Goal: Task Accomplishment & Management: Complete application form

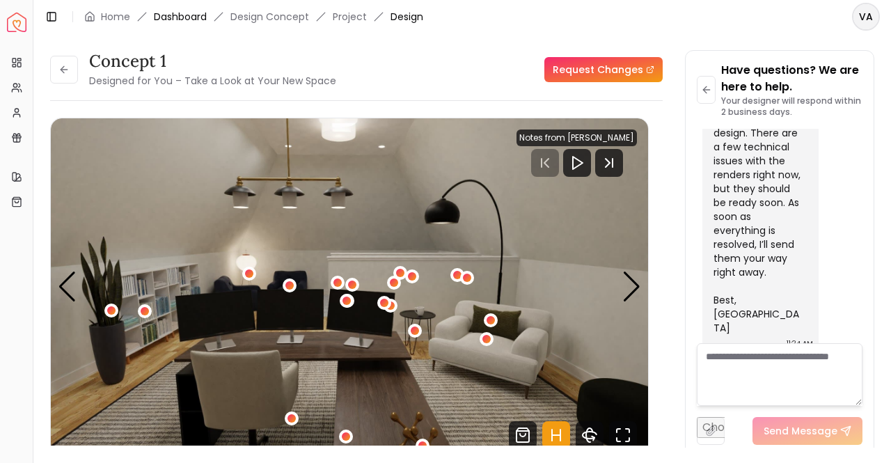
click at [171, 11] on link "Dashboard" at bounding box center [180, 17] width 53 height 14
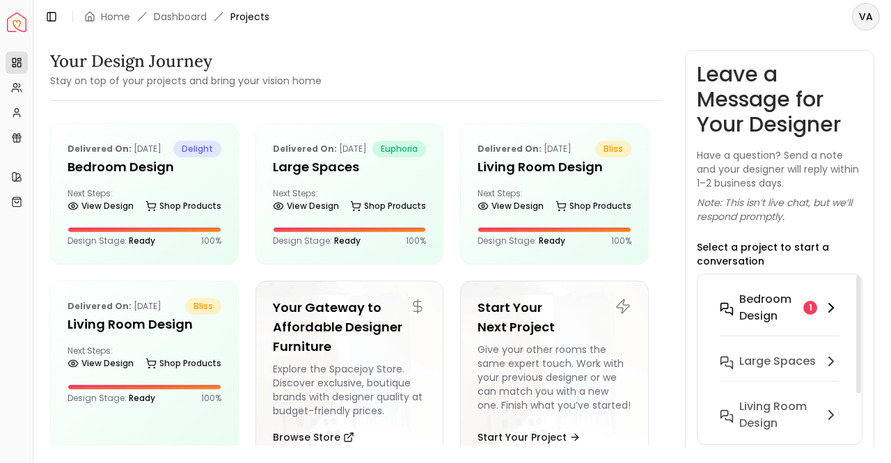
click at [760, 314] on h6 "Bedroom Design" at bounding box center [768, 307] width 58 height 33
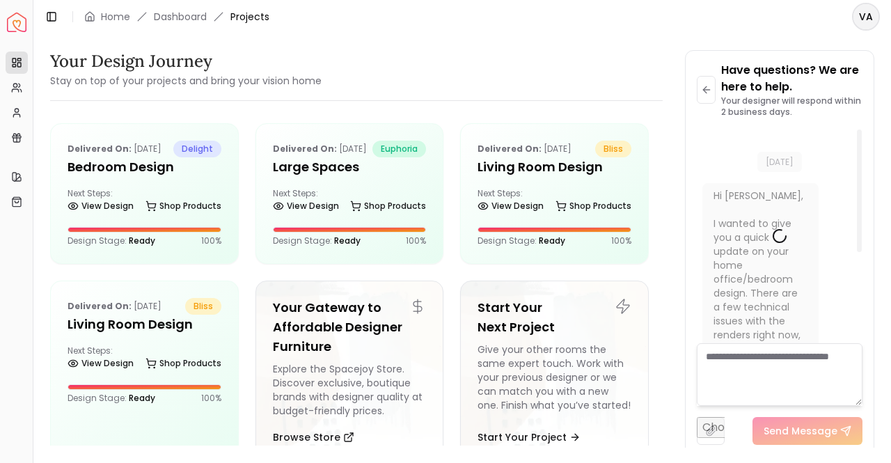
scroll to position [19, 0]
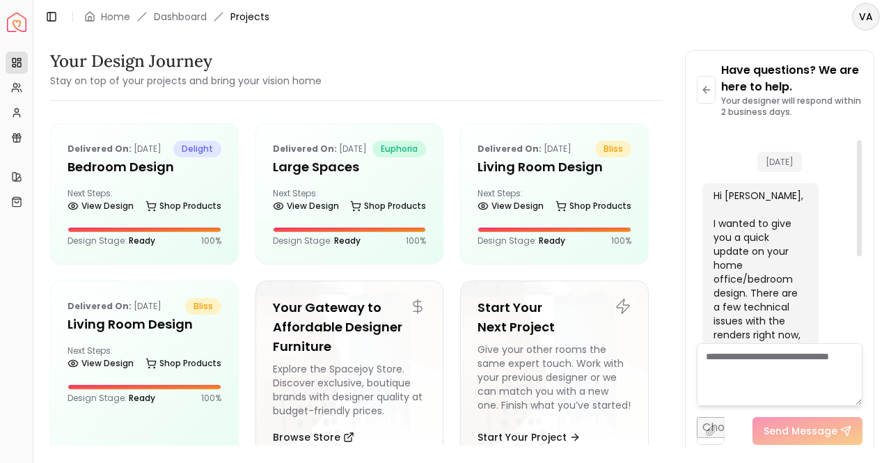
drag, startPoint x: 856, startPoint y: 255, endPoint x: 840, endPoint y: 126, distance: 130.5
click at [857, 140] on div at bounding box center [859, 198] width 5 height 116
click at [131, 177] on h5 "Bedroom Design" at bounding box center [145, 166] width 154 height 19
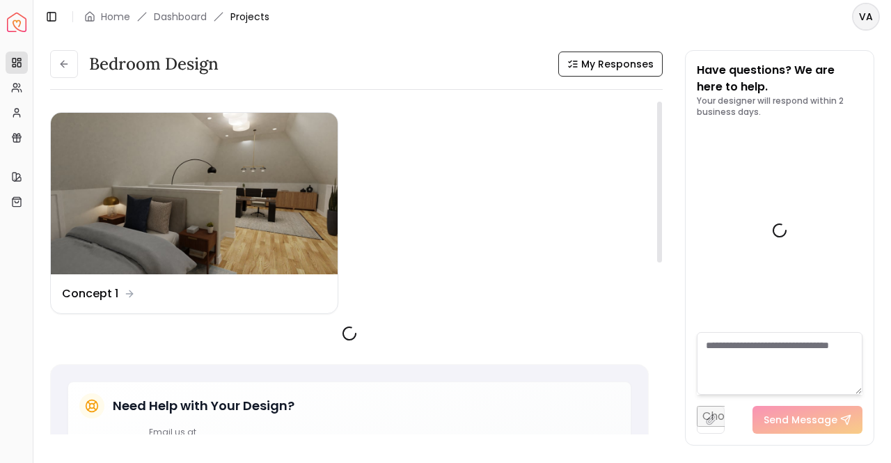
scroll to position [171, 0]
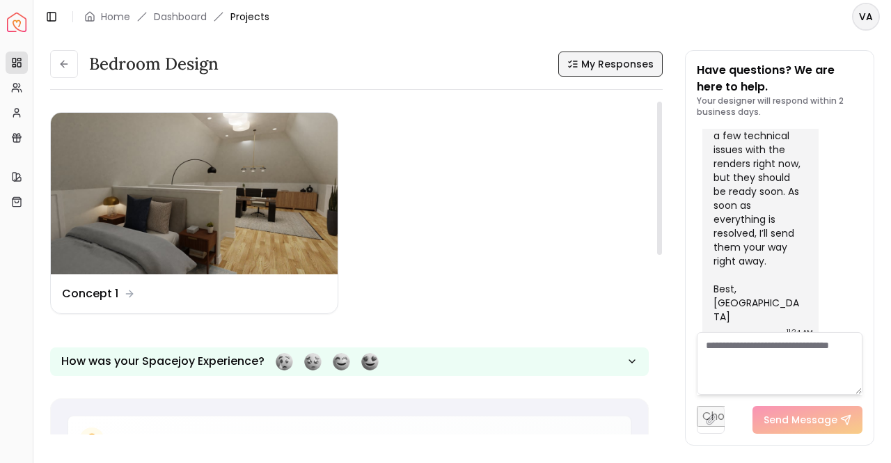
click at [613, 59] on span "My Responses" at bounding box center [617, 64] width 72 height 14
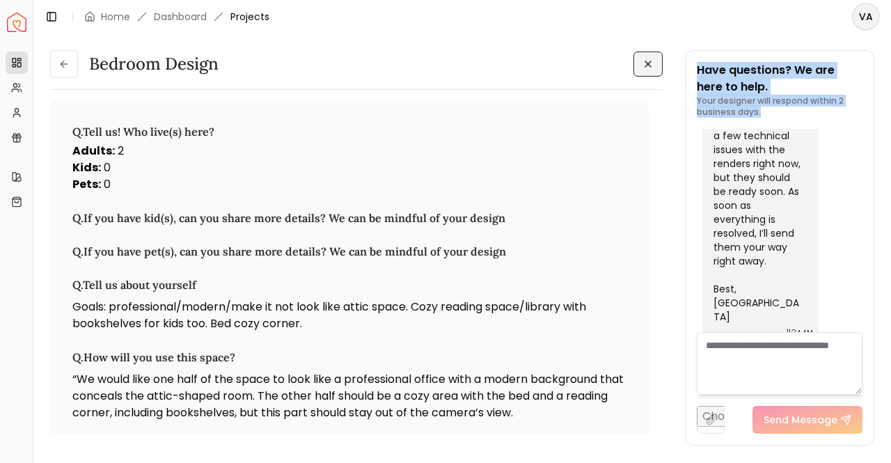
drag, startPoint x: 667, startPoint y: 120, endPoint x: 681, endPoint y: 216, distance: 97.1
click at [681, 216] on div "Bedroom Design Bedroom Design Q. Tell us! Who live(s) here? Adults : 2 Kids : 0…" at bounding box center [462, 240] width 824 height 381
click at [671, 97] on div "Bedroom Design Bedroom Design Q. Tell us! Who live(s) here? Adults : 2 Kids : 0…" at bounding box center [462, 240] width 824 height 381
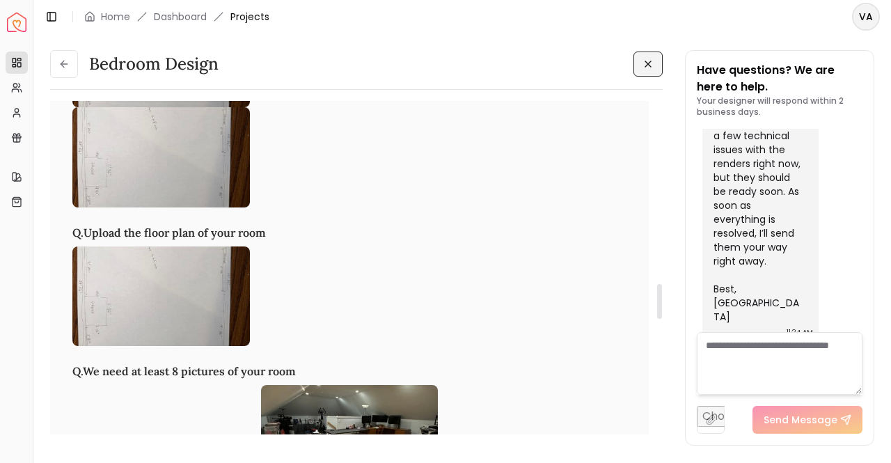
scroll to position [1793, 0]
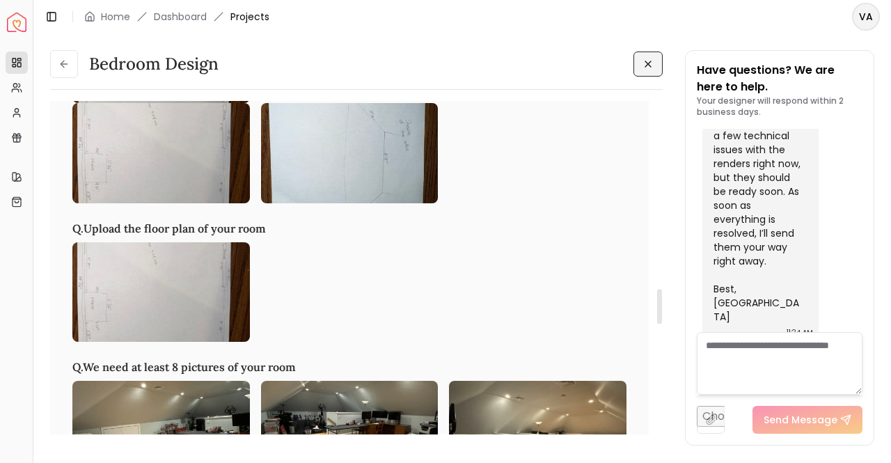
drag, startPoint x: 661, startPoint y: 125, endPoint x: 666, endPoint y: 313, distance: 187.3
click at [662, 313] on div at bounding box center [659, 306] width 5 height 35
click at [197, 163] on img at bounding box center [161, 153] width 178 height 100
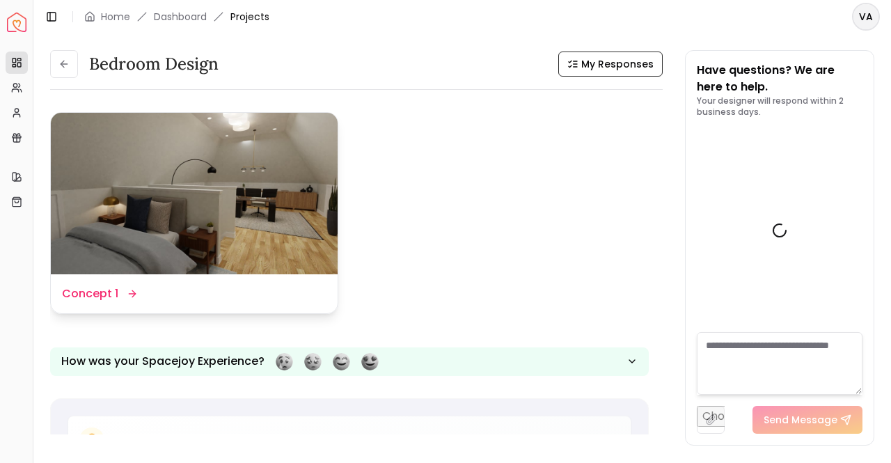
scroll to position [171, 0]
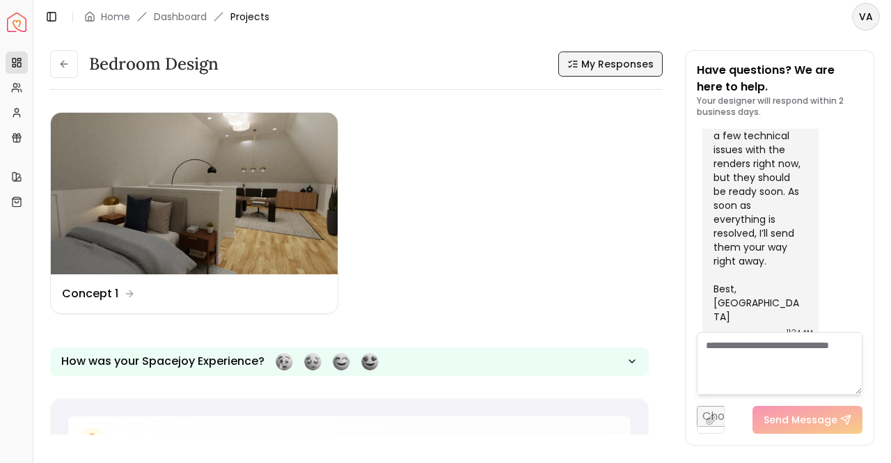
click at [633, 58] on span "My Responses" at bounding box center [617, 64] width 72 height 14
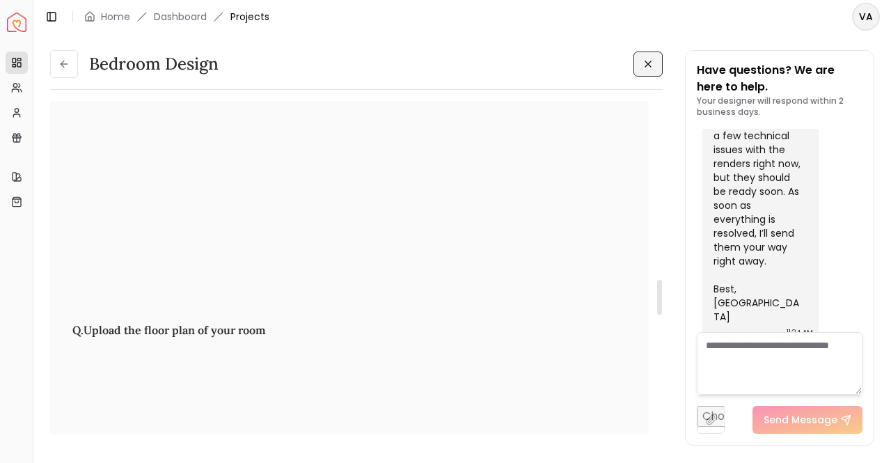
scroll to position [1749, 0]
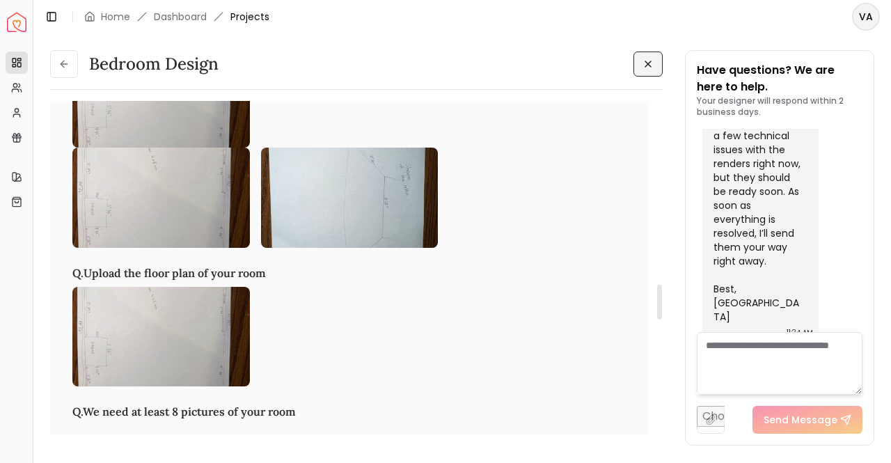
drag, startPoint x: 661, startPoint y: 125, endPoint x: 685, endPoint y: 307, distance: 184.0
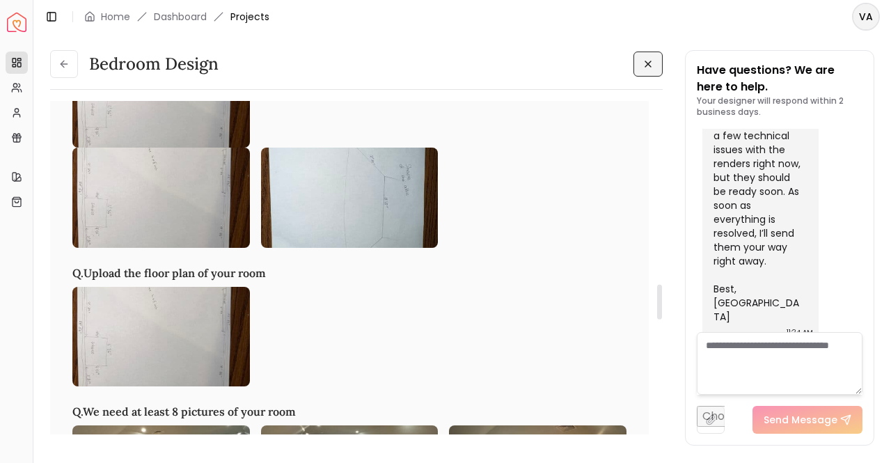
click at [662, 307] on div at bounding box center [659, 302] width 5 height 35
click at [323, 211] on img at bounding box center [350, 198] width 178 height 100
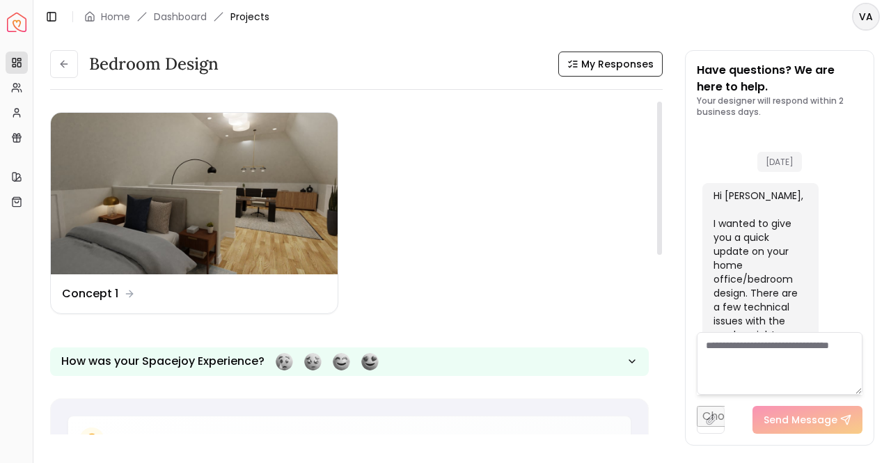
scroll to position [171, 0]
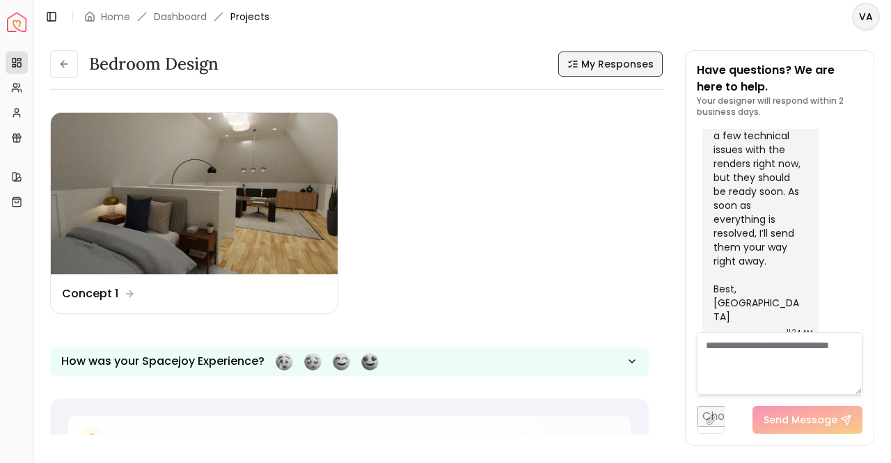
click at [617, 57] on span "My Responses" at bounding box center [617, 64] width 72 height 14
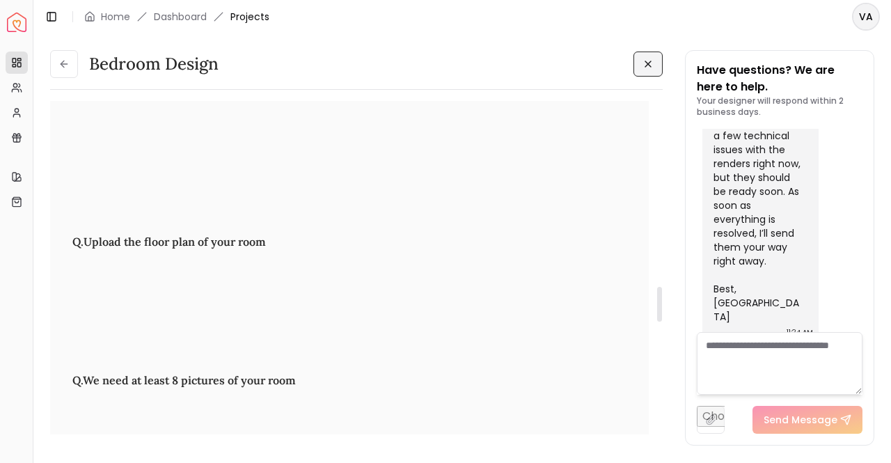
scroll to position [1820, 0]
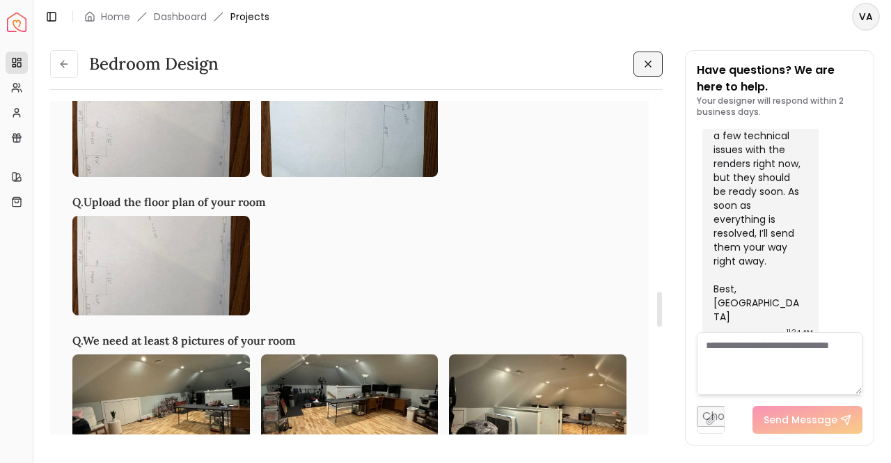
drag, startPoint x: 659, startPoint y: 127, endPoint x: 689, endPoint y: 317, distance: 192.4
click at [662, 317] on div at bounding box center [659, 309] width 5 height 35
click at [131, 262] on img at bounding box center [161, 266] width 178 height 100
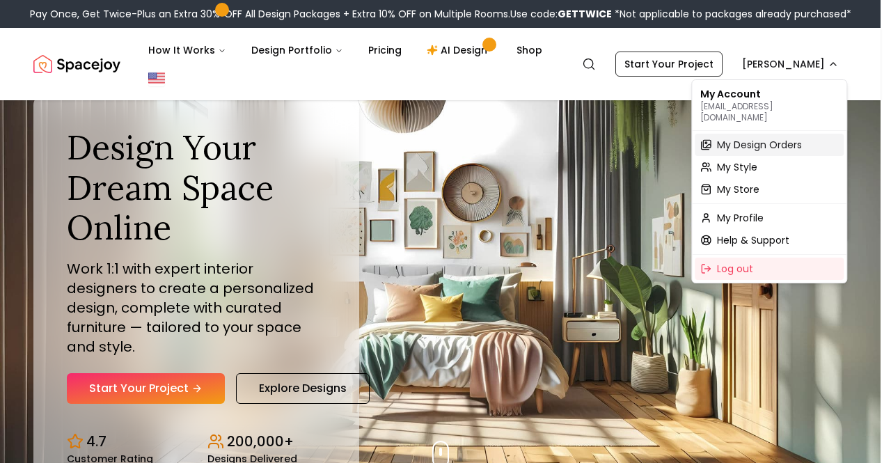
click at [753, 138] on span "My Design Orders" at bounding box center [759, 145] width 85 height 14
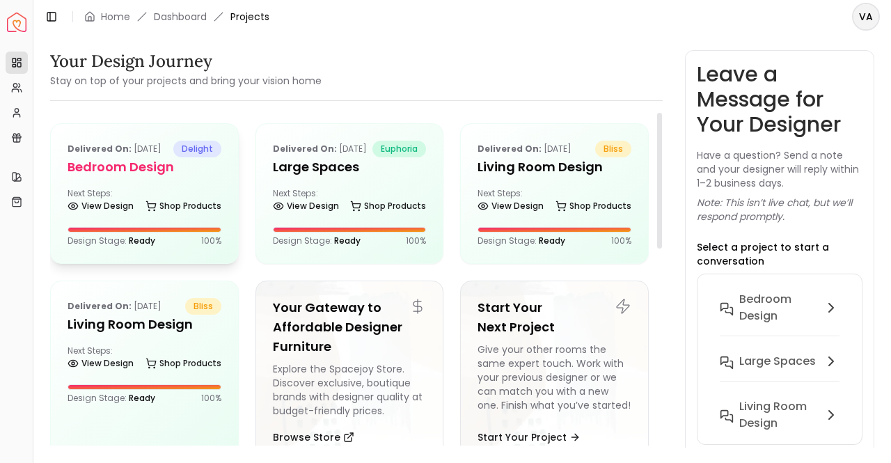
click at [141, 177] on h5 "Bedroom Design" at bounding box center [145, 166] width 154 height 19
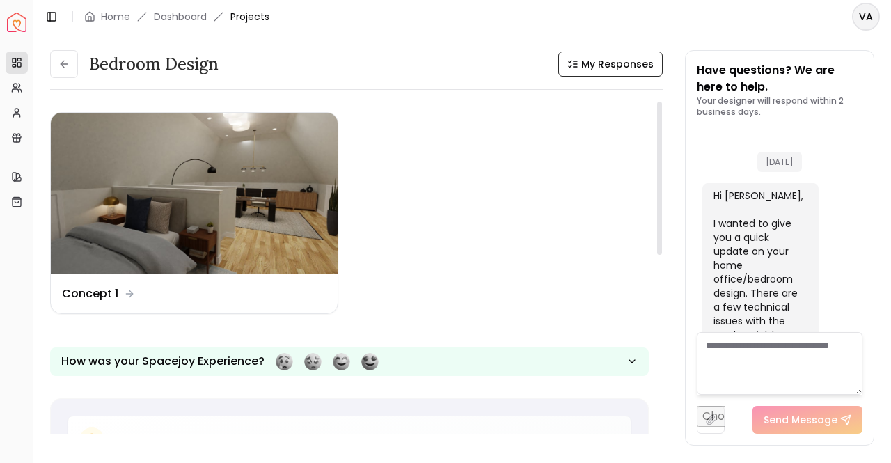
scroll to position [171, 0]
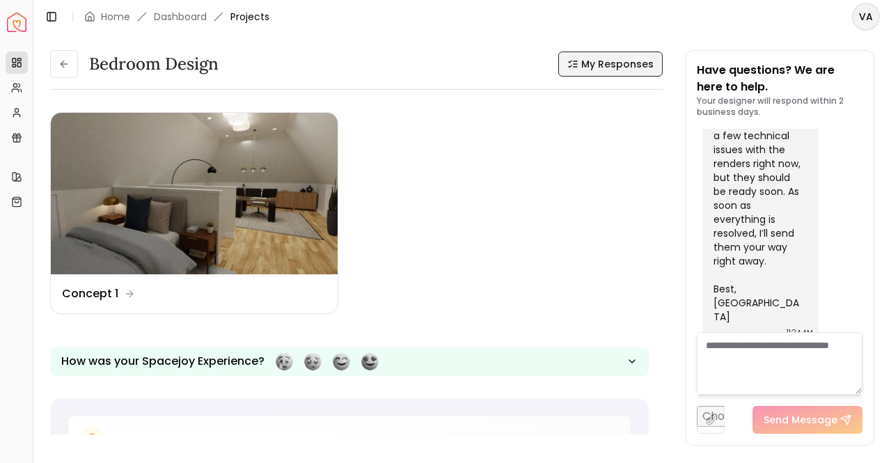
click at [629, 63] on span "My Responses" at bounding box center [617, 64] width 72 height 14
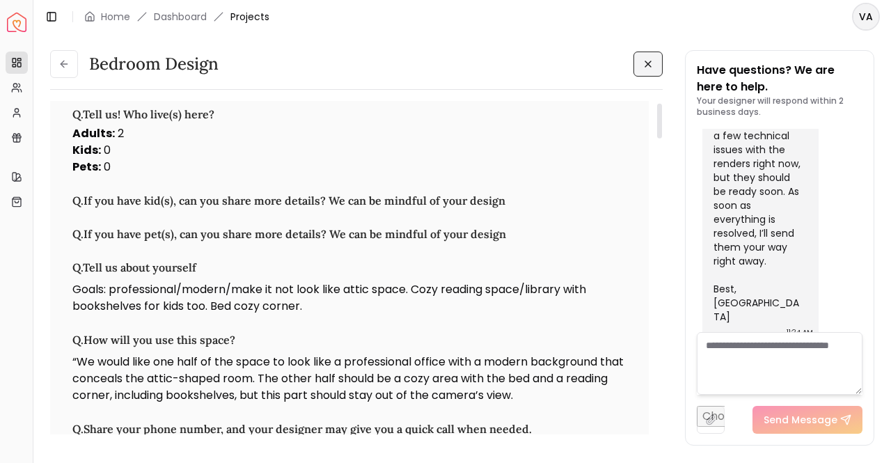
scroll to position [0, 0]
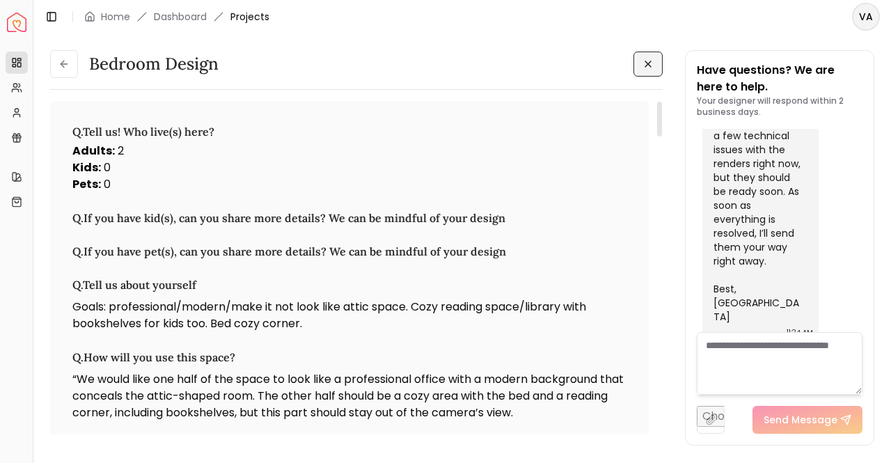
drag, startPoint x: 659, startPoint y: 123, endPoint x: 685, endPoint y: 116, distance: 27.5
click at [662, 116] on div at bounding box center [659, 119] width 5 height 35
click at [814, 378] on textarea at bounding box center [780, 363] width 166 height 63
type textarea "*"
